Goal: Find specific page/section: Find specific page/section

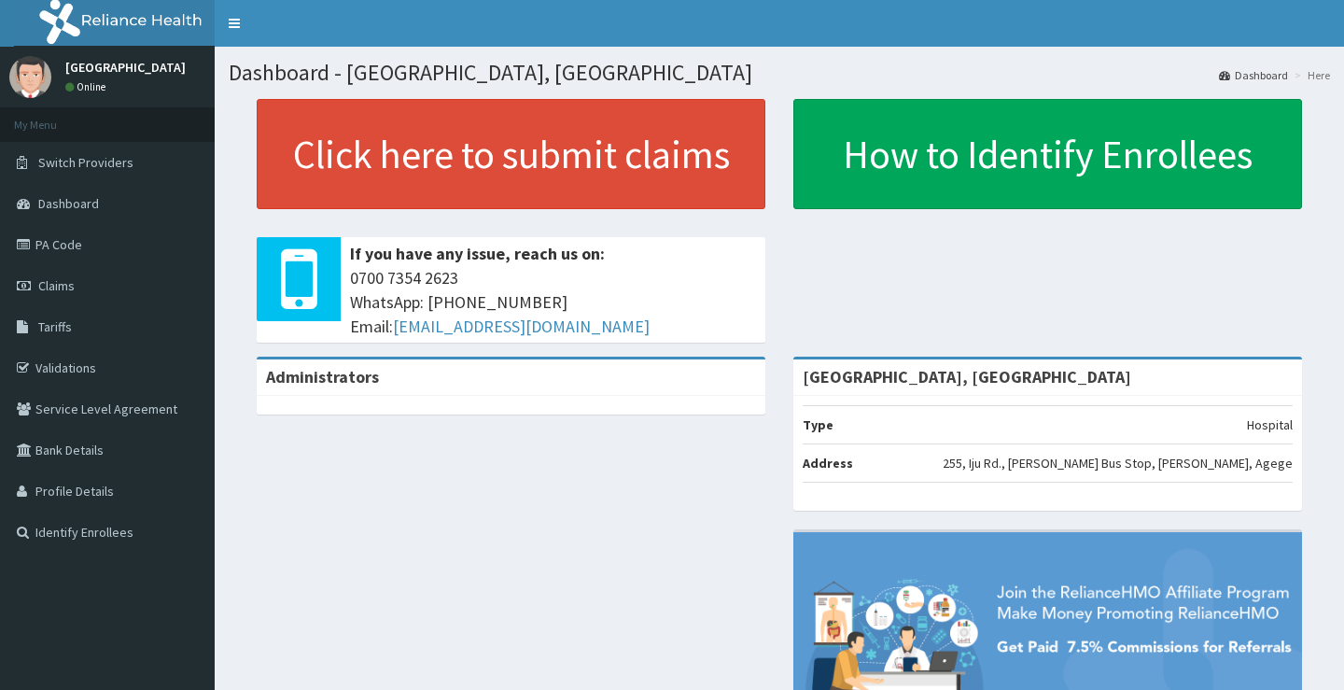
click at [74, 333] on link "Tariffs" at bounding box center [107, 326] width 215 height 41
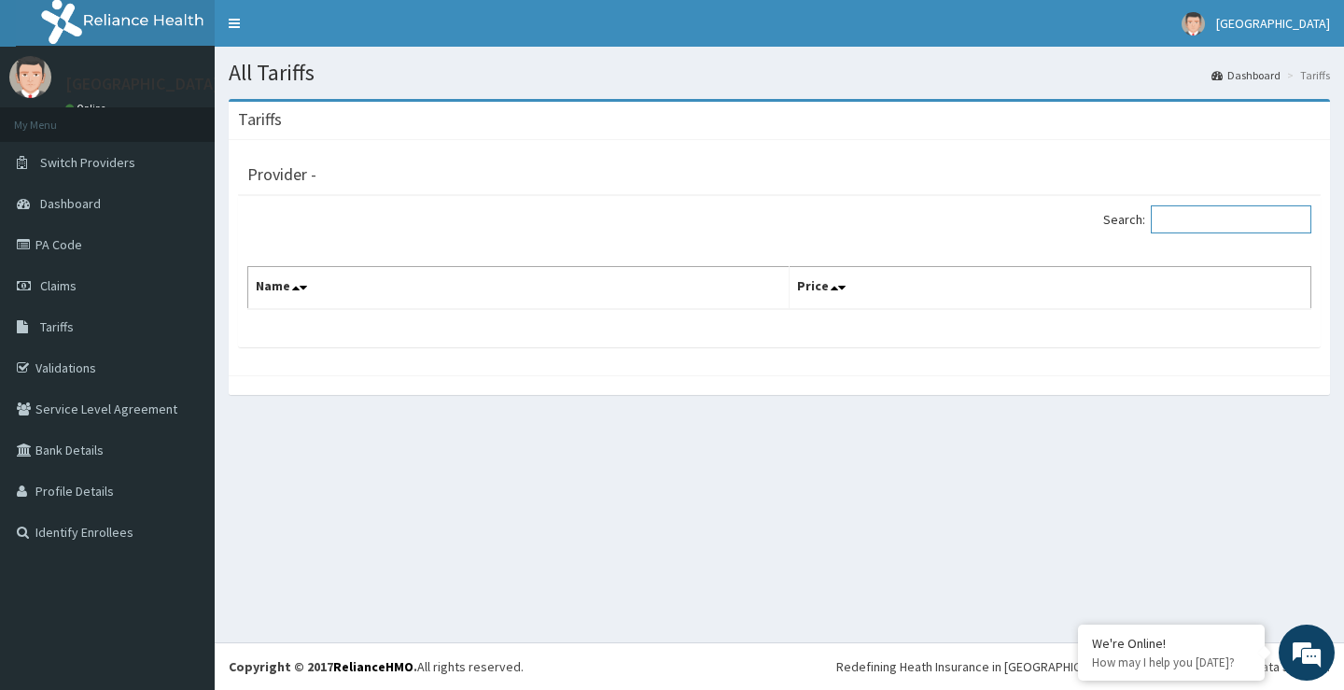
click at [1237, 213] on input "Search:" at bounding box center [1231, 219] width 161 height 28
click at [107, 333] on link "Tariffs" at bounding box center [107, 326] width 215 height 41
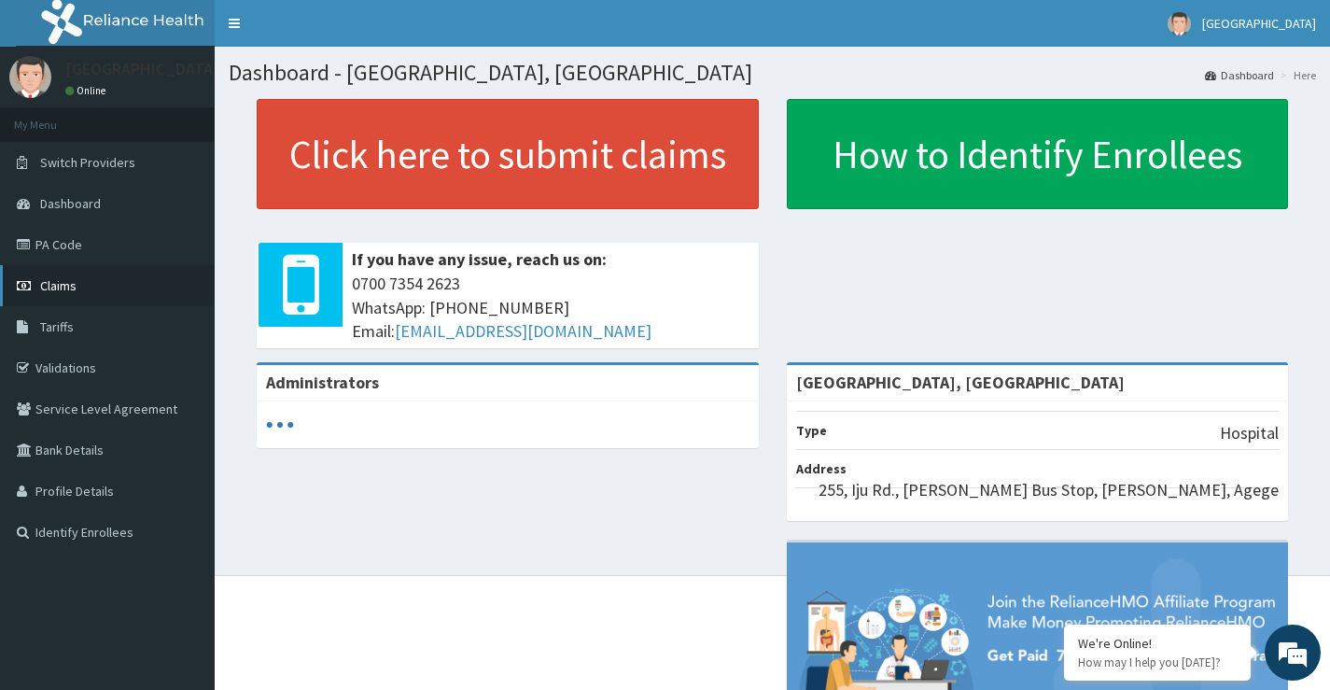
click at [107, 305] on link "Claims" at bounding box center [107, 285] width 215 height 41
click at [95, 329] on link "Tariffs" at bounding box center [107, 326] width 215 height 41
click at [128, 332] on link "Tariffs" at bounding box center [107, 326] width 215 height 41
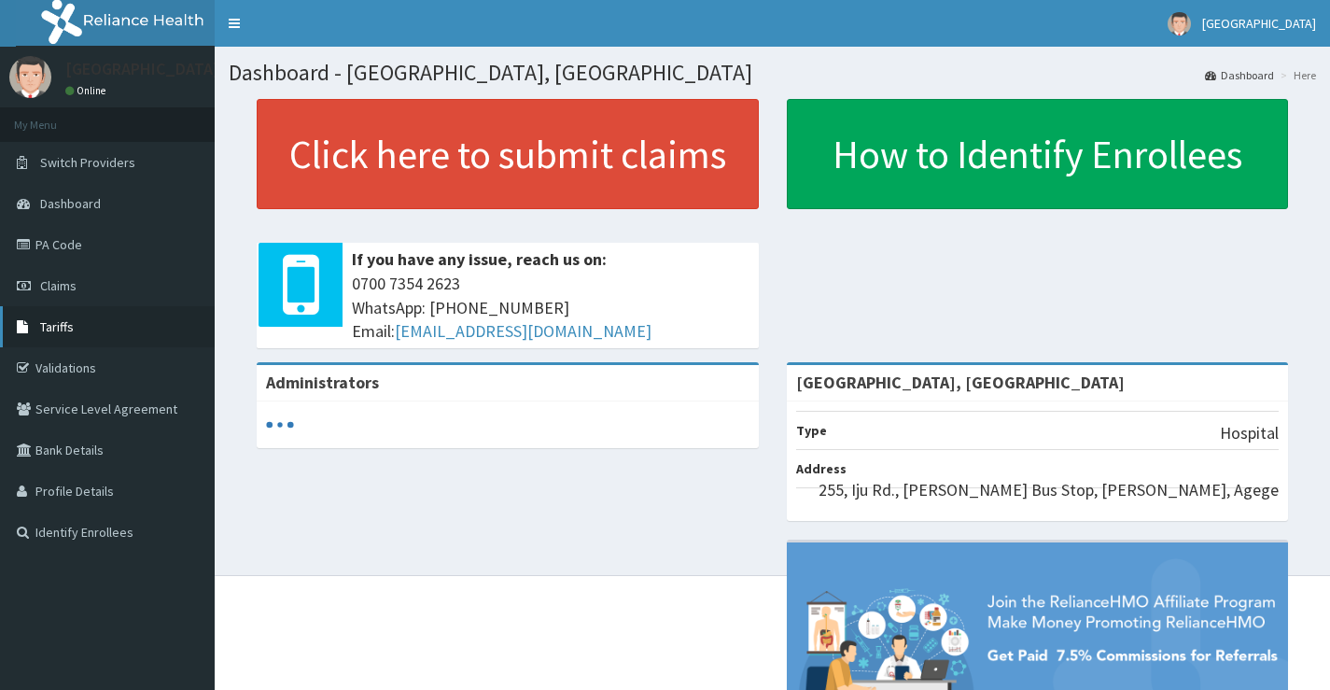
click at [35, 336] on link "Tariffs" at bounding box center [107, 326] width 215 height 41
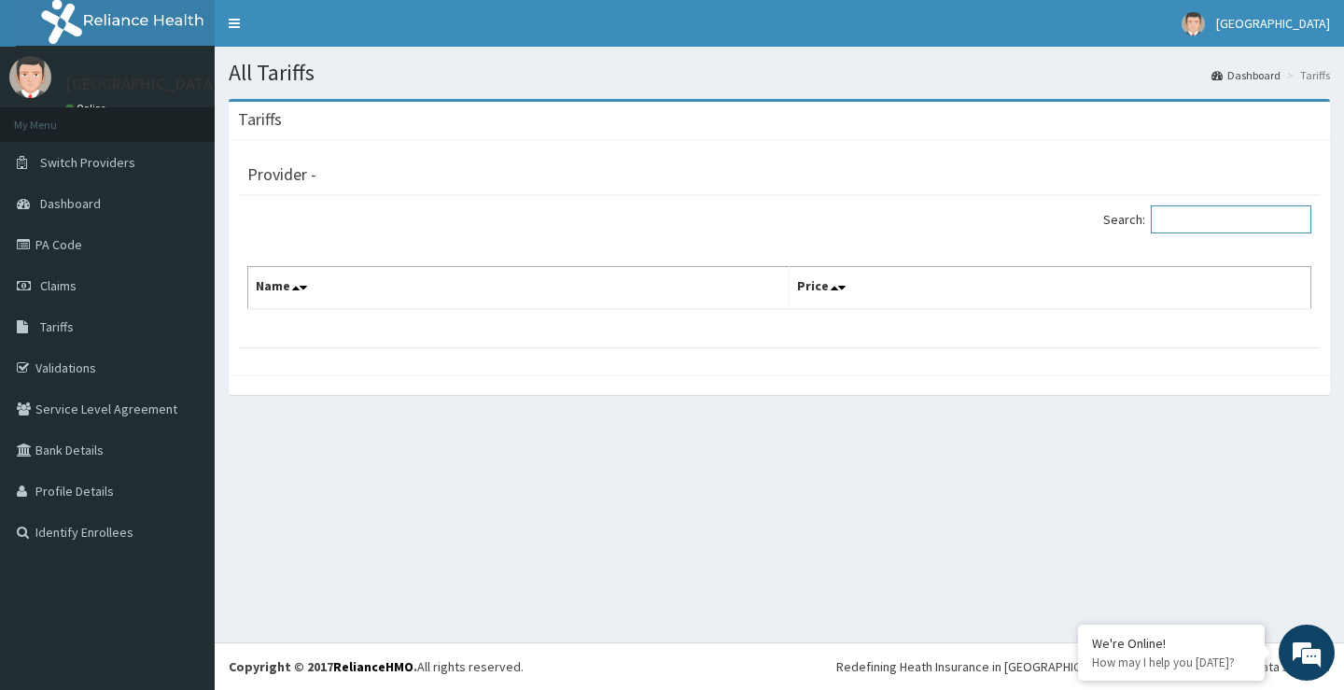
click at [1259, 216] on input "Search:" at bounding box center [1231, 219] width 161 height 28
click at [203, 308] on link "Tariffs" at bounding box center [107, 326] width 215 height 41
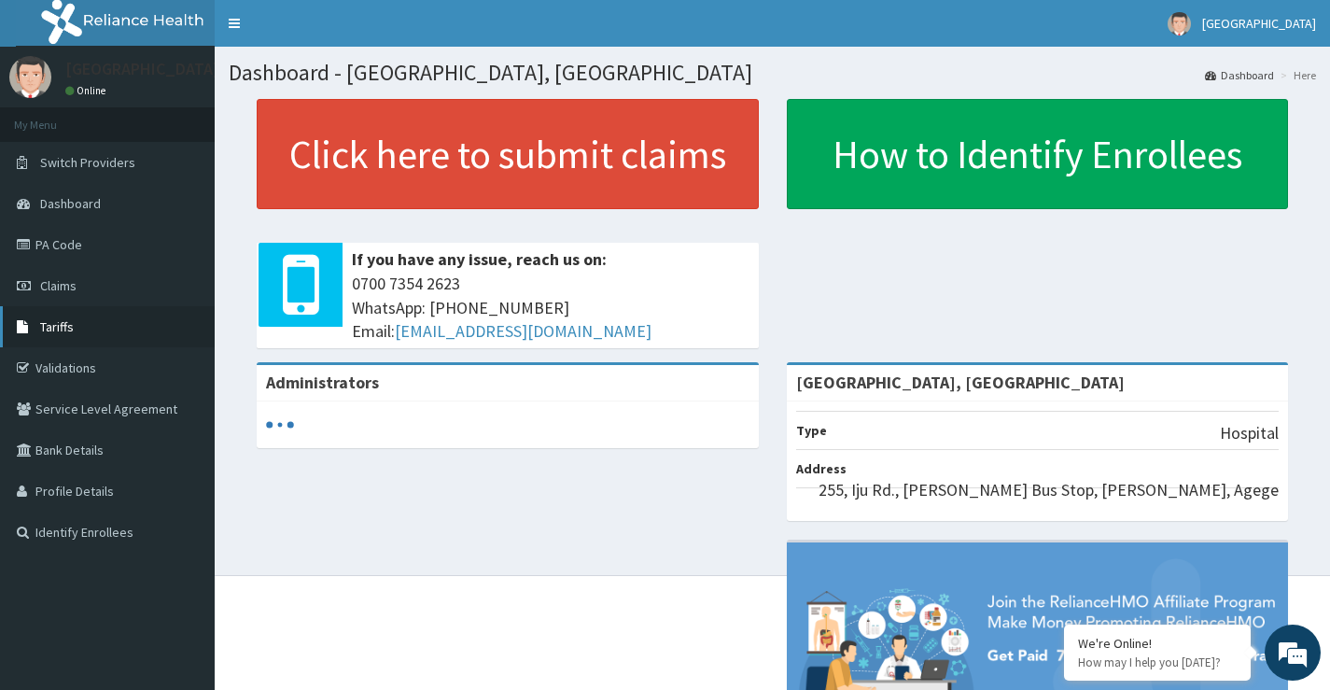
click at [61, 332] on span "Tariffs" at bounding box center [57, 326] width 34 height 17
click at [82, 259] on link "PA Code" at bounding box center [107, 244] width 215 height 41
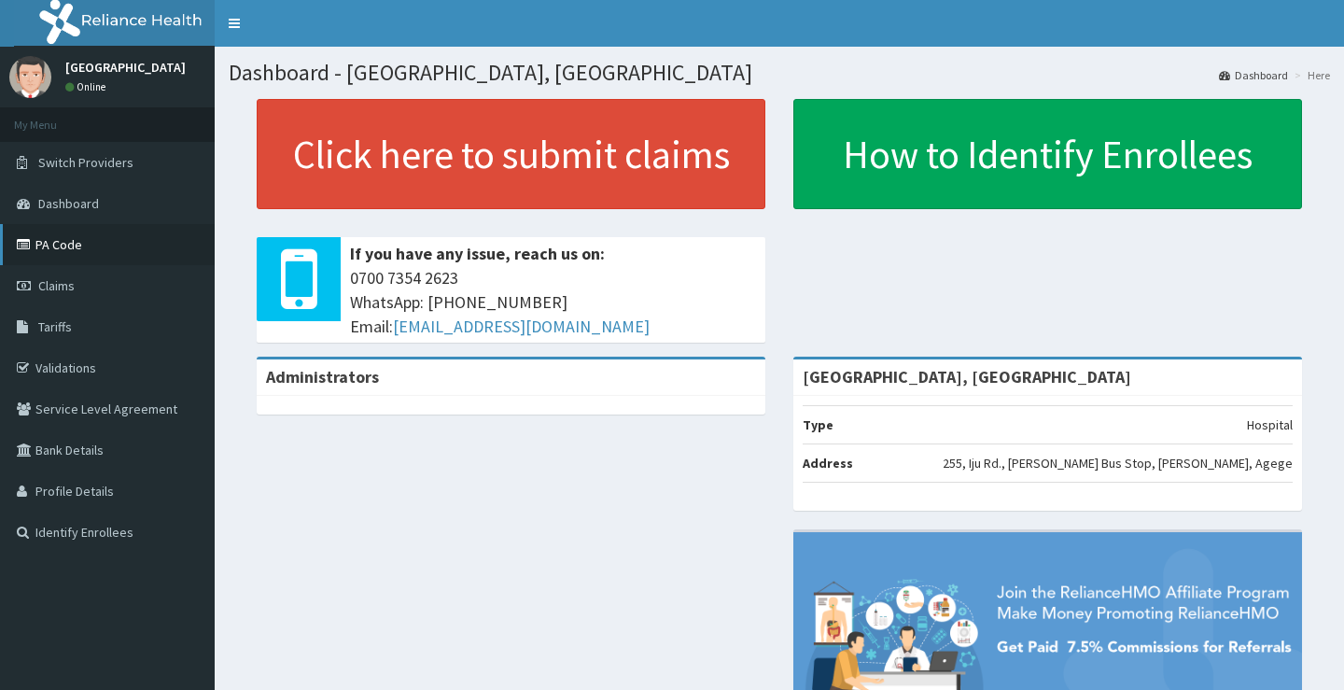
click at [103, 260] on link "PA Code" at bounding box center [107, 244] width 215 height 41
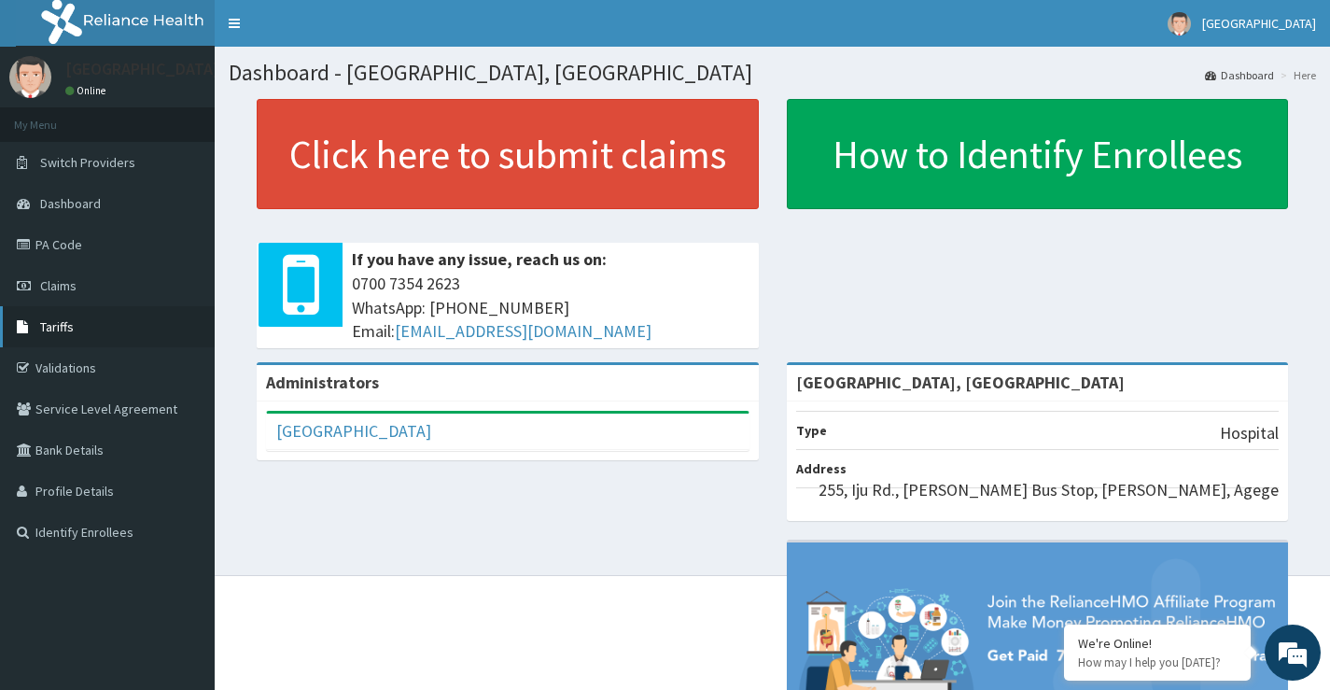
click at [73, 325] on span "Tariffs" at bounding box center [57, 326] width 34 height 17
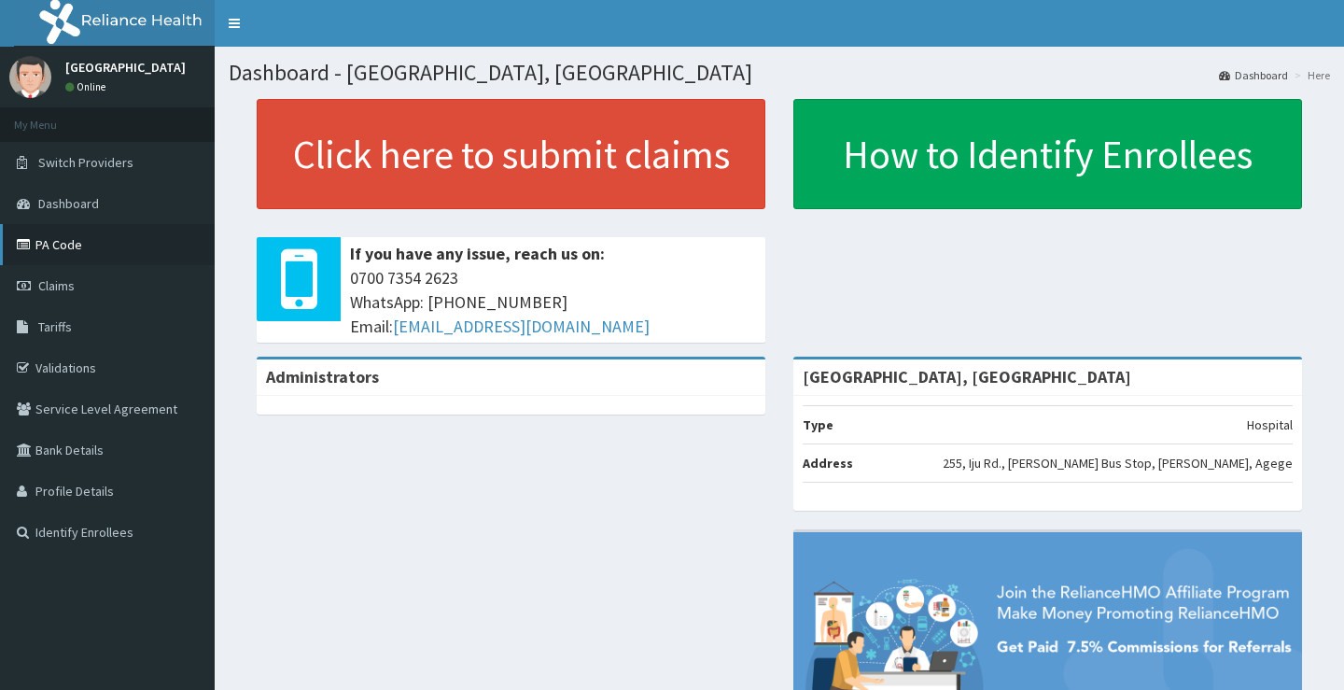
click at [75, 257] on link "PA Code" at bounding box center [107, 244] width 215 height 41
click at [0, 246] on link "PA Code" at bounding box center [107, 244] width 215 height 41
click at [86, 240] on link "PA Code" at bounding box center [107, 244] width 215 height 41
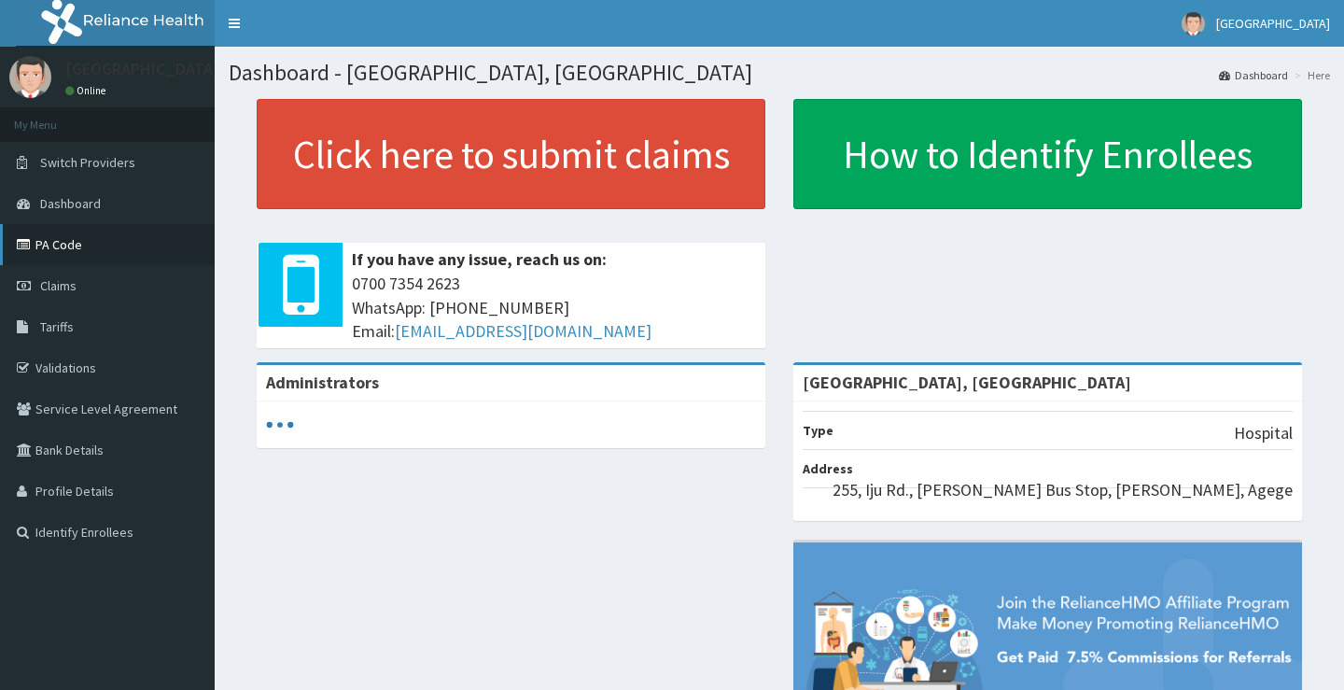
click at [92, 243] on link "PA Code" at bounding box center [107, 244] width 215 height 41
